Goal: Transaction & Acquisition: Purchase product/service

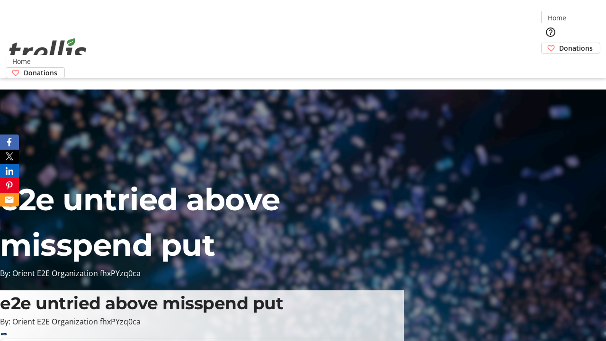
click at [559, 43] on span "Donations" at bounding box center [576, 48] width 34 height 10
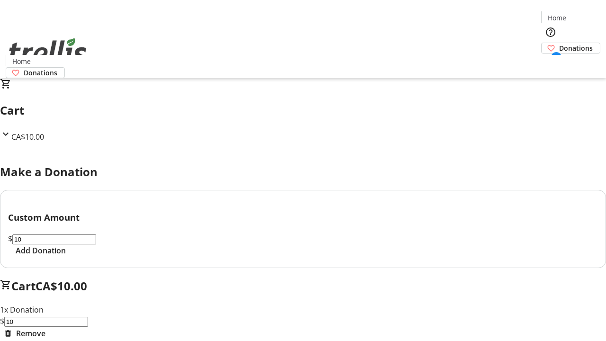
select select "CA"
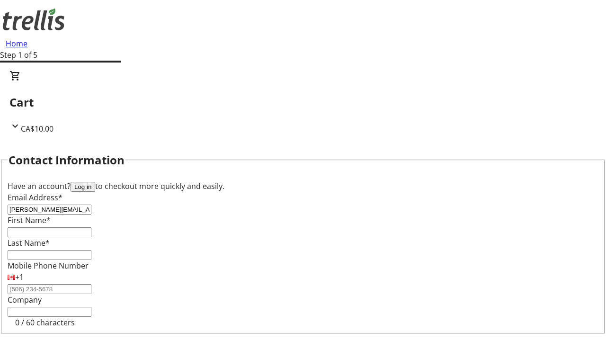
type input "[PERSON_NAME][EMAIL_ADDRESS][DOMAIN_NAME]"
type input "[PERSON_NAME]"
type input "Hilll"
type input "[STREET_ADDRESS][PERSON_NAME]"
type input "Kelowna"
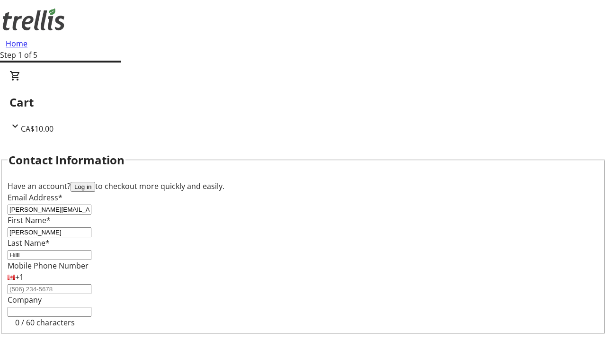
select select "BC"
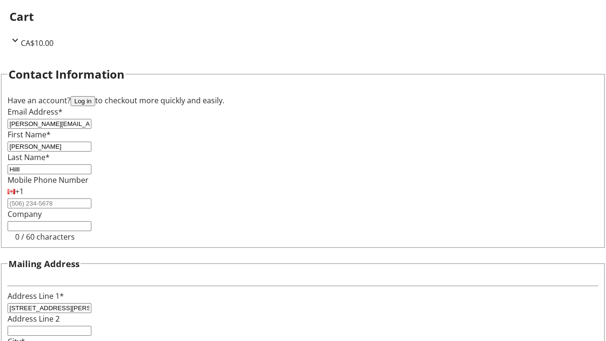
type input "Kelowna"
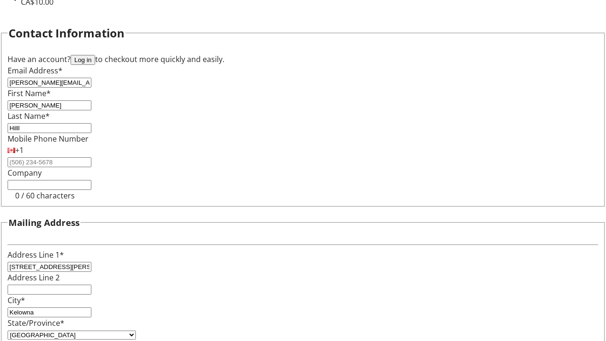
type input "V1Y 0C2"
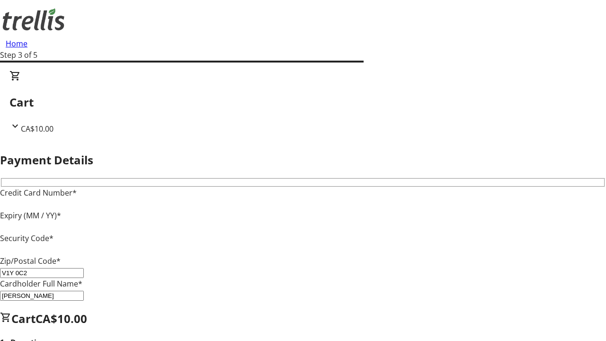
type input "V1Y 0C2"
